Goal: Participate in discussion: Engage in conversation with other users on a specific topic

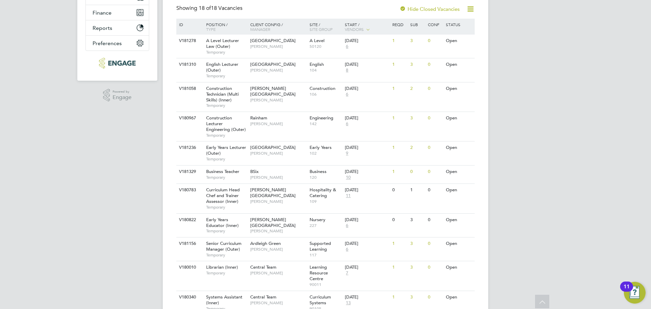
scroll to position [75, 0]
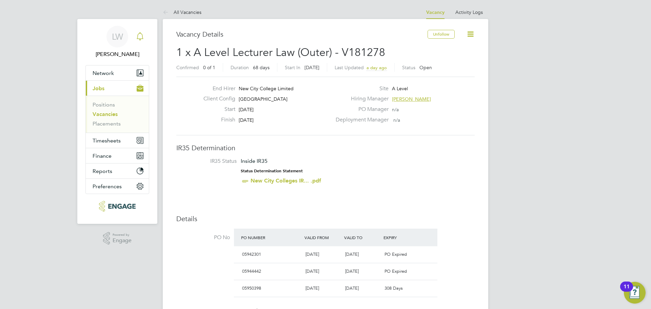
click at [142, 38] on icon "Main navigation" at bounding box center [140, 36] width 8 height 8
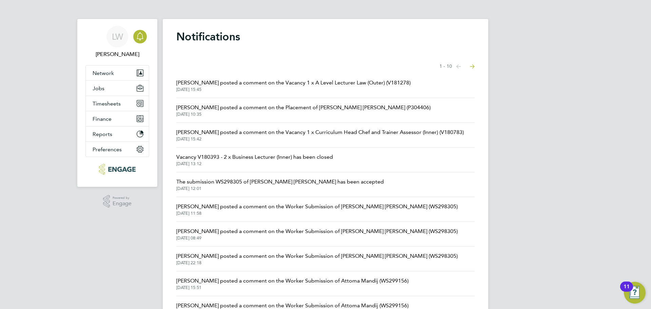
click at [252, 136] on span "23 Sep 2025, 15:42" at bounding box center [320, 138] width 288 height 5
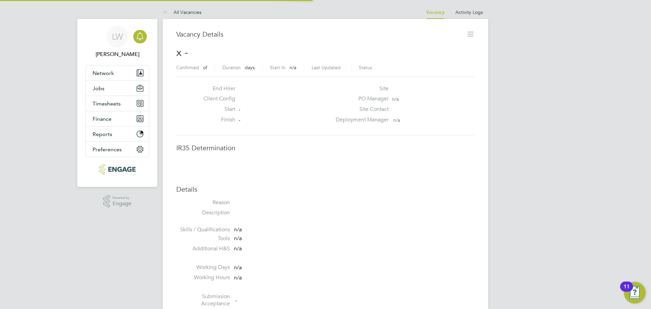
scroll to position [3, 3]
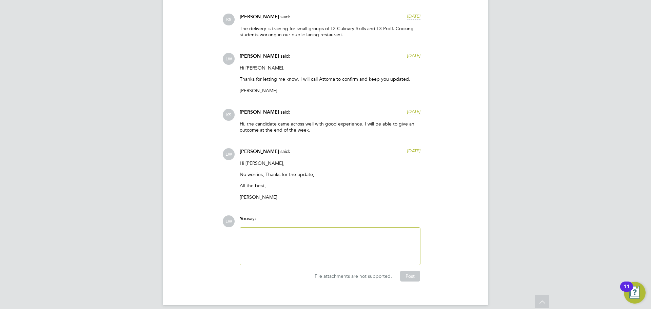
click at [286, 234] on div at bounding box center [330, 246] width 172 height 29
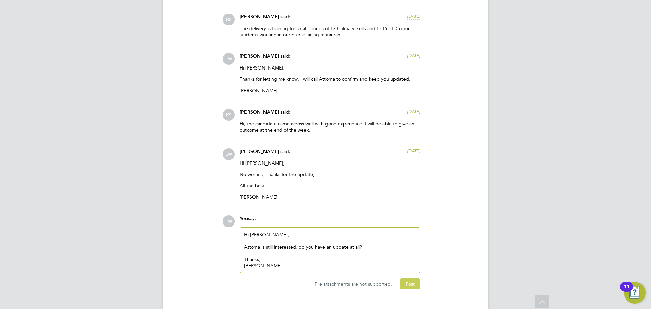
click at [406, 278] on button "Post" at bounding box center [410, 283] width 20 height 11
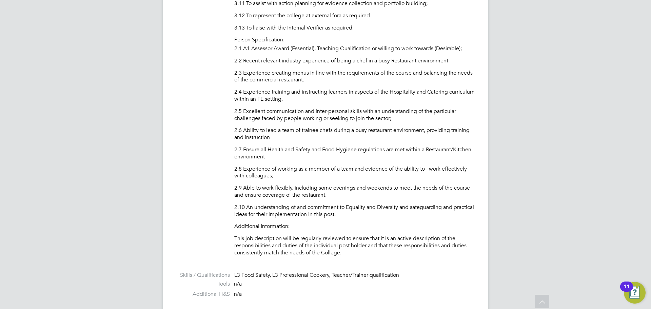
scroll to position [699, 0]
